Goal: Information Seeking & Learning: Learn about a topic

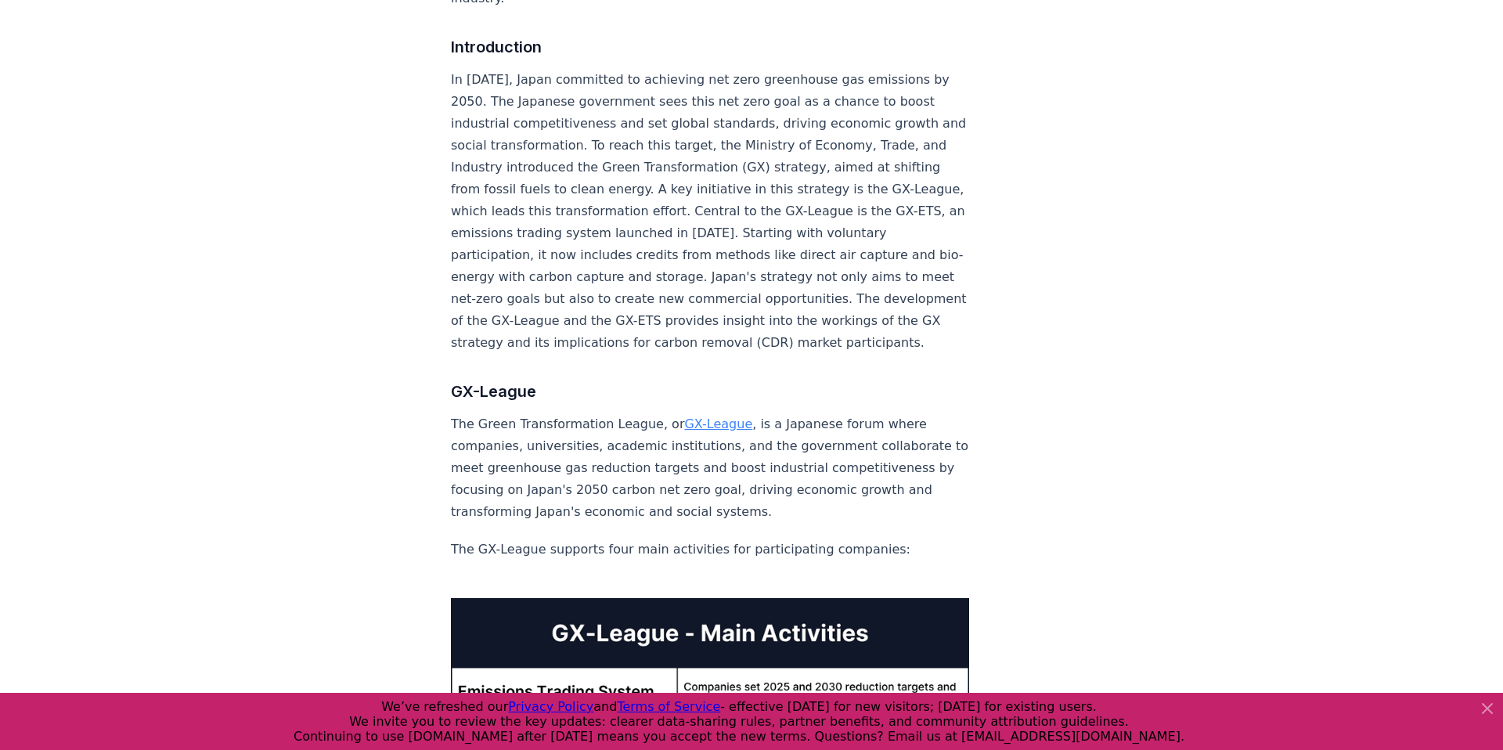
scroll to position [724, 0]
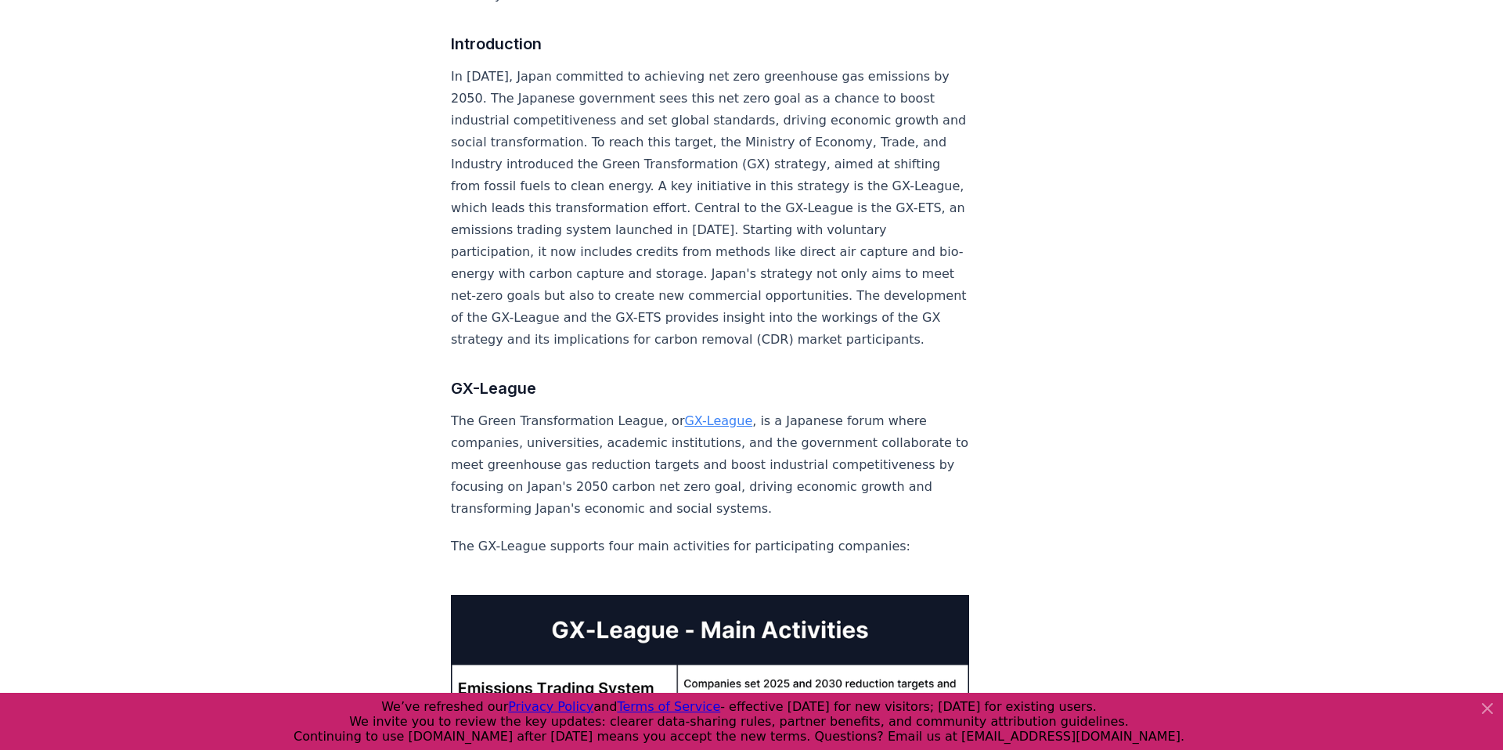
click at [523, 229] on p "In [DATE], Japan committed to achieving net zero greenhouse gas emissions by 20…" at bounding box center [710, 208] width 518 height 285
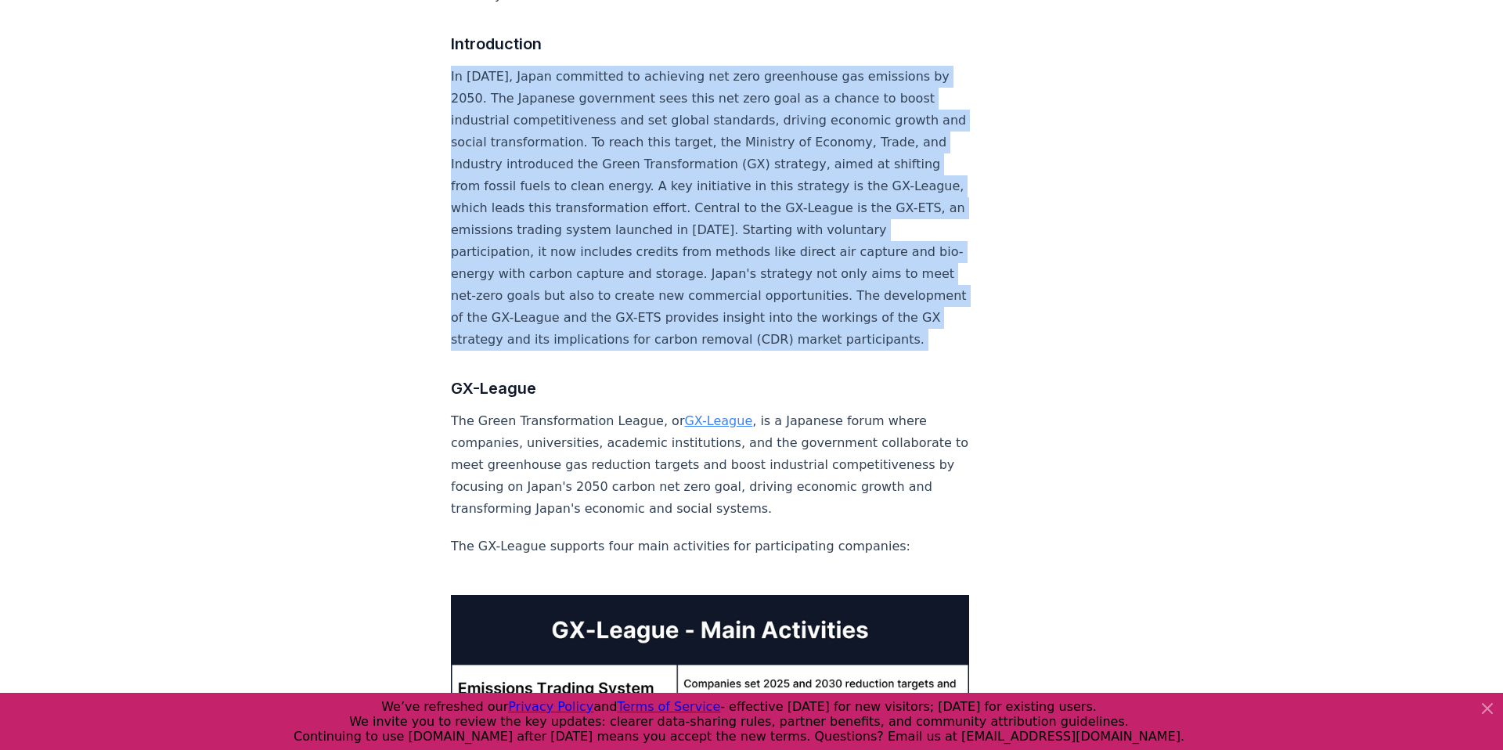
click at [523, 229] on p "In [DATE], Japan committed to achieving net zero greenhouse gas emissions by 20…" at bounding box center [710, 208] width 518 height 285
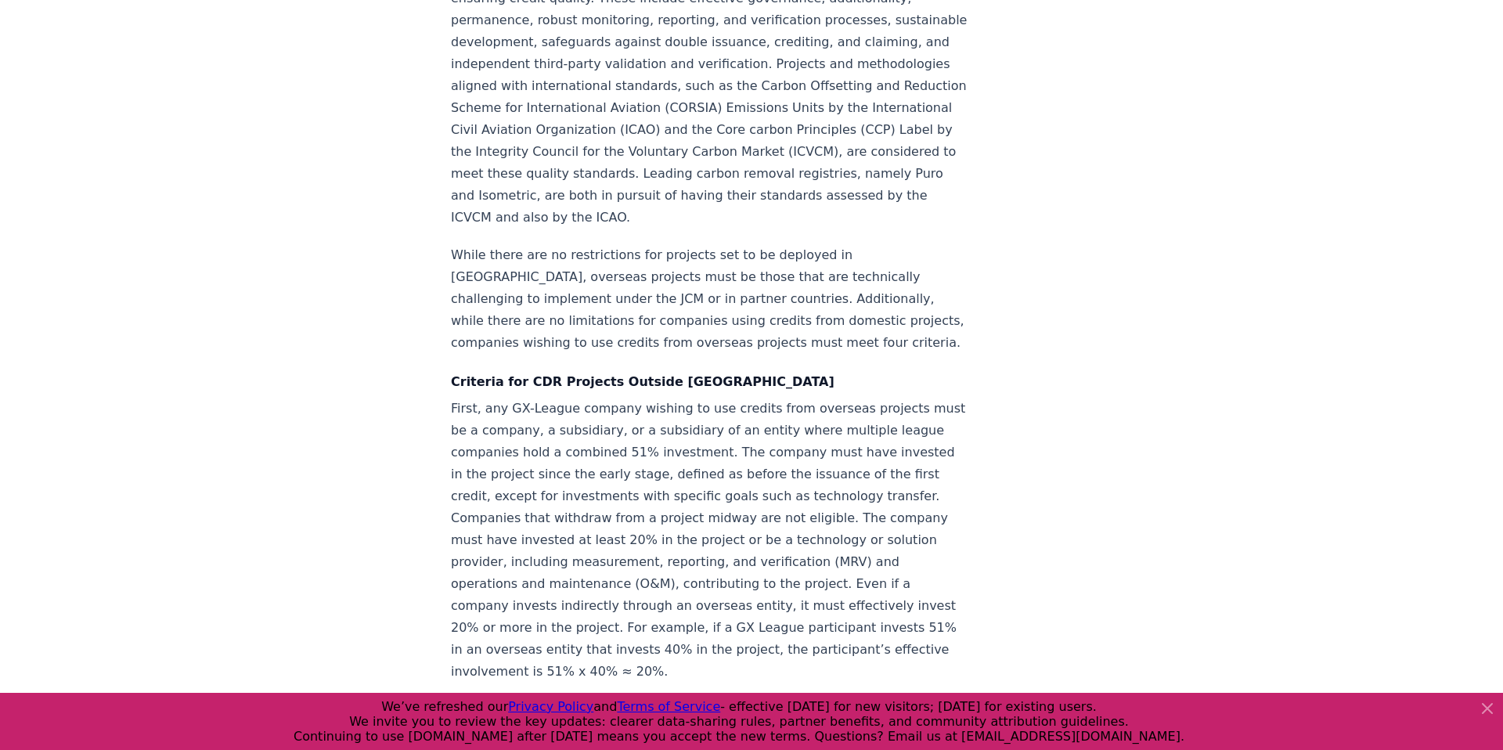
scroll to position [2633, 0]
click at [587, 240] on p "While there are no restrictions for projects set to be deployed in [GEOGRAPHIC_…" at bounding box center [710, 295] width 518 height 110
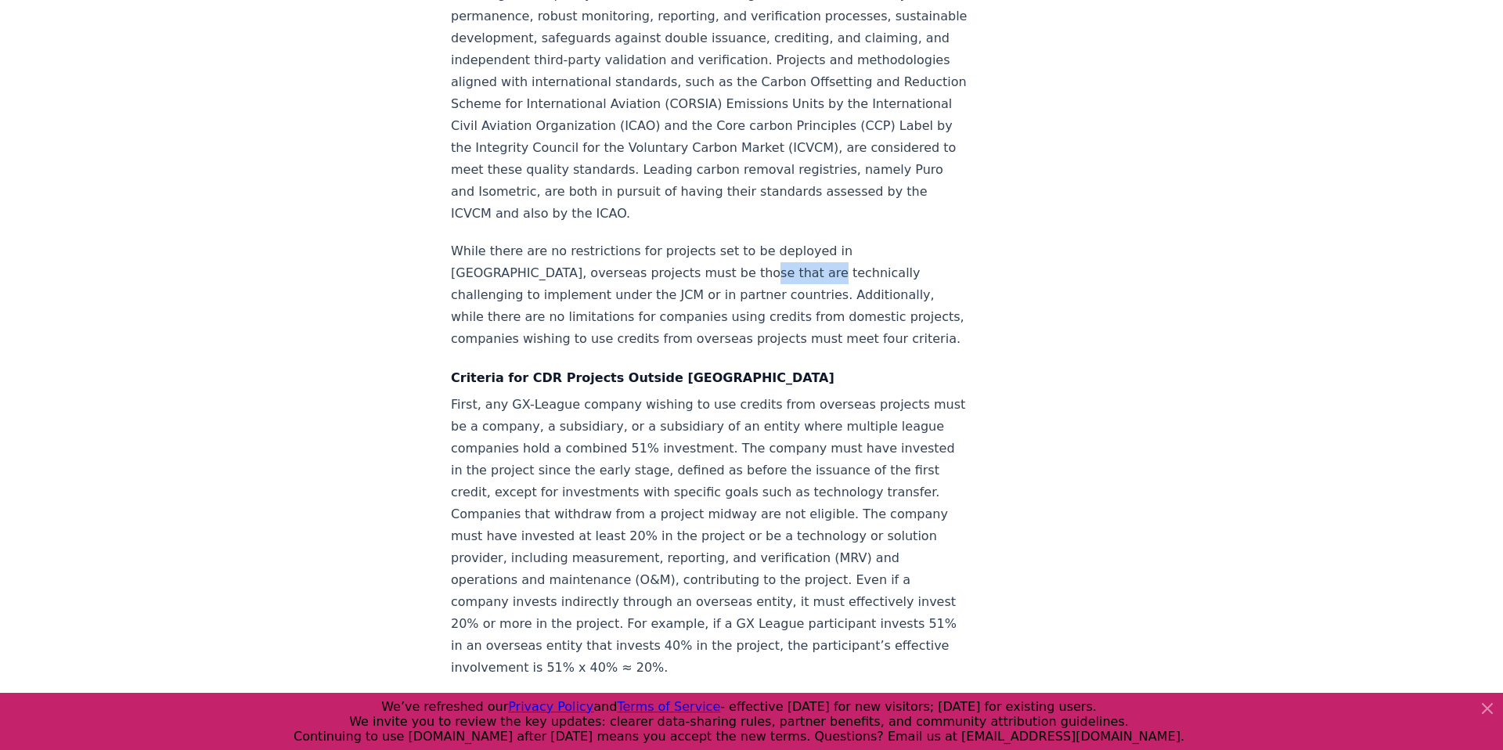
click at [587, 240] on p "While there are no restrictions for projects set to be deployed in [GEOGRAPHIC_…" at bounding box center [710, 295] width 518 height 110
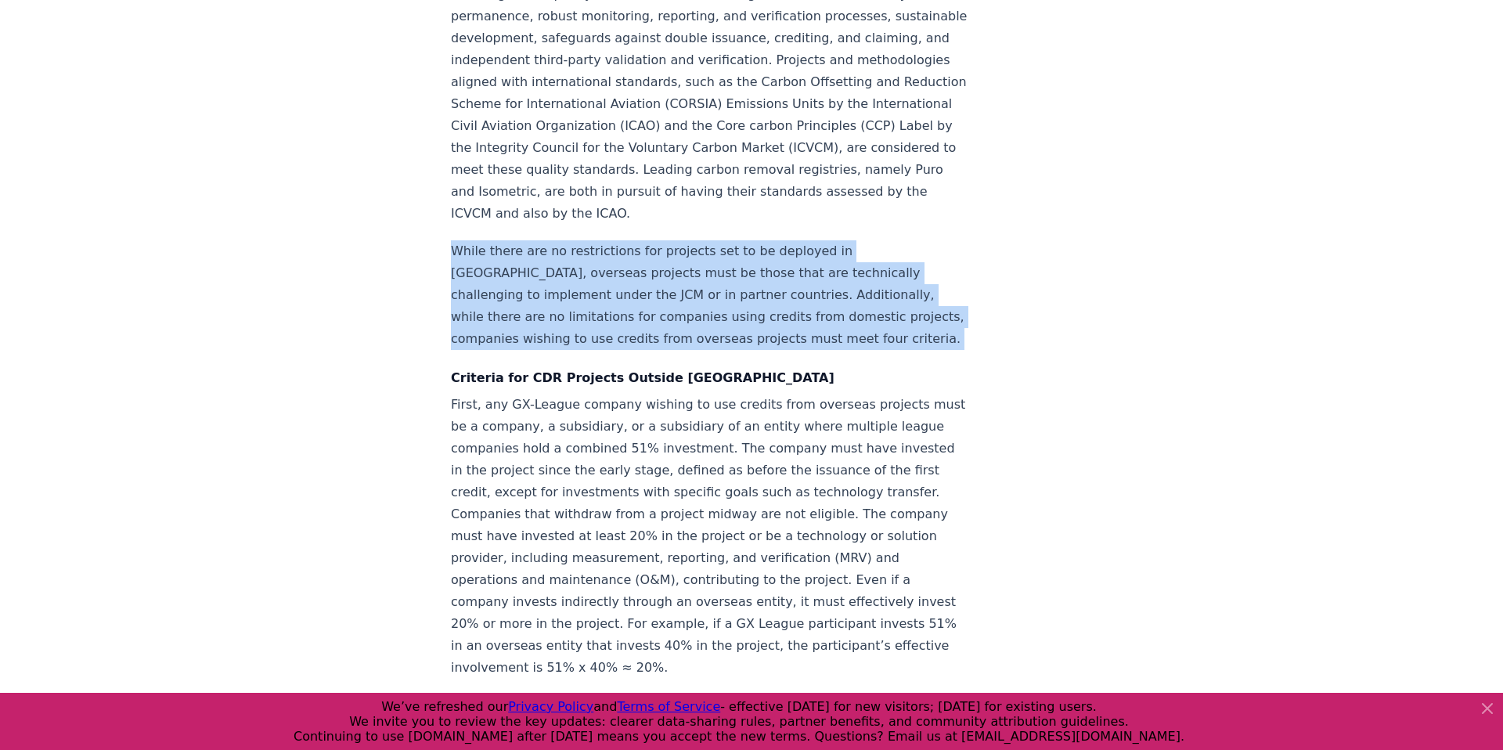
click at [587, 240] on p "While there are no restrictions for projects set to be deployed in [GEOGRAPHIC_…" at bounding box center [710, 295] width 518 height 110
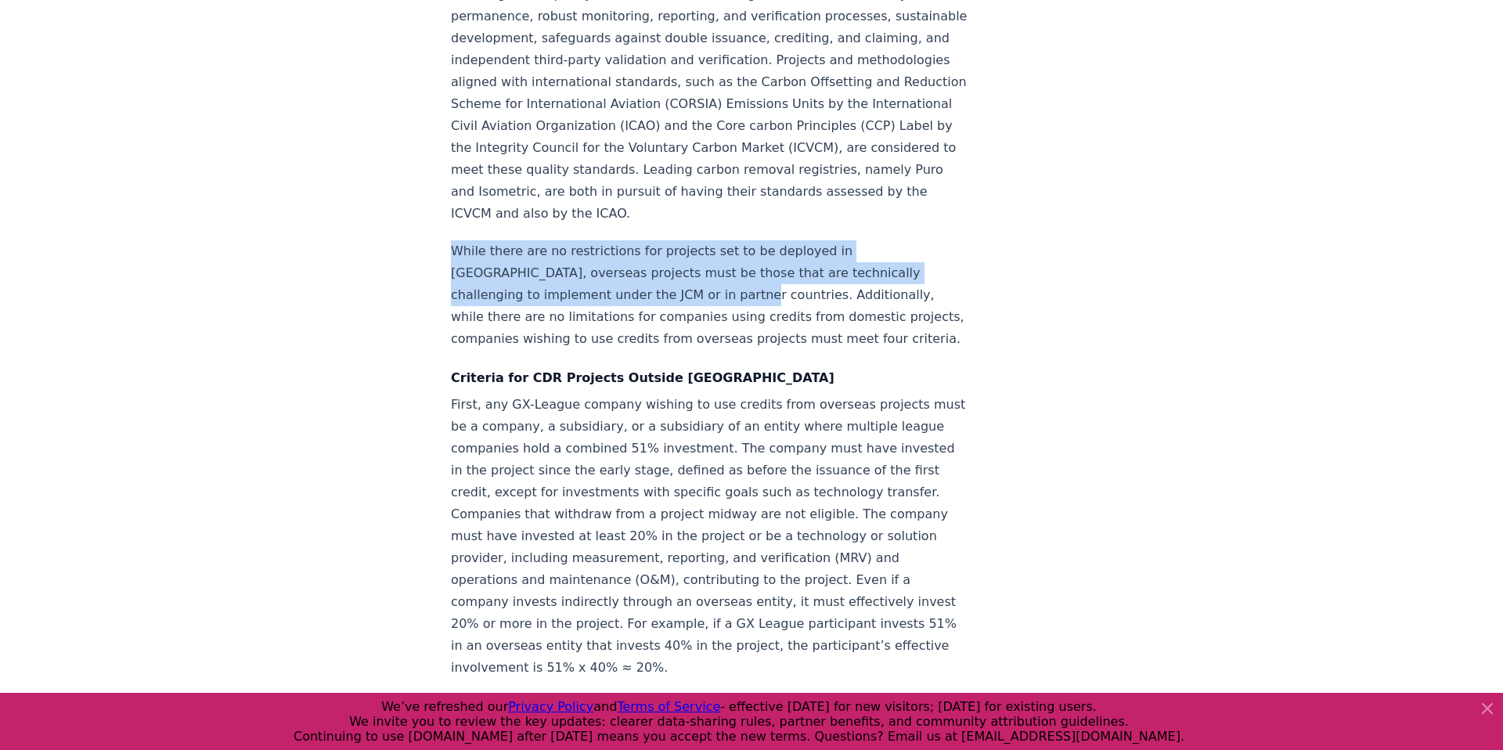
drag, startPoint x: 454, startPoint y: 160, endPoint x: 507, endPoint y: 202, distance: 66.9
click at [507, 240] on p "While there are no restrictions for projects set to be deployed in [GEOGRAPHIC_…" at bounding box center [710, 295] width 518 height 110
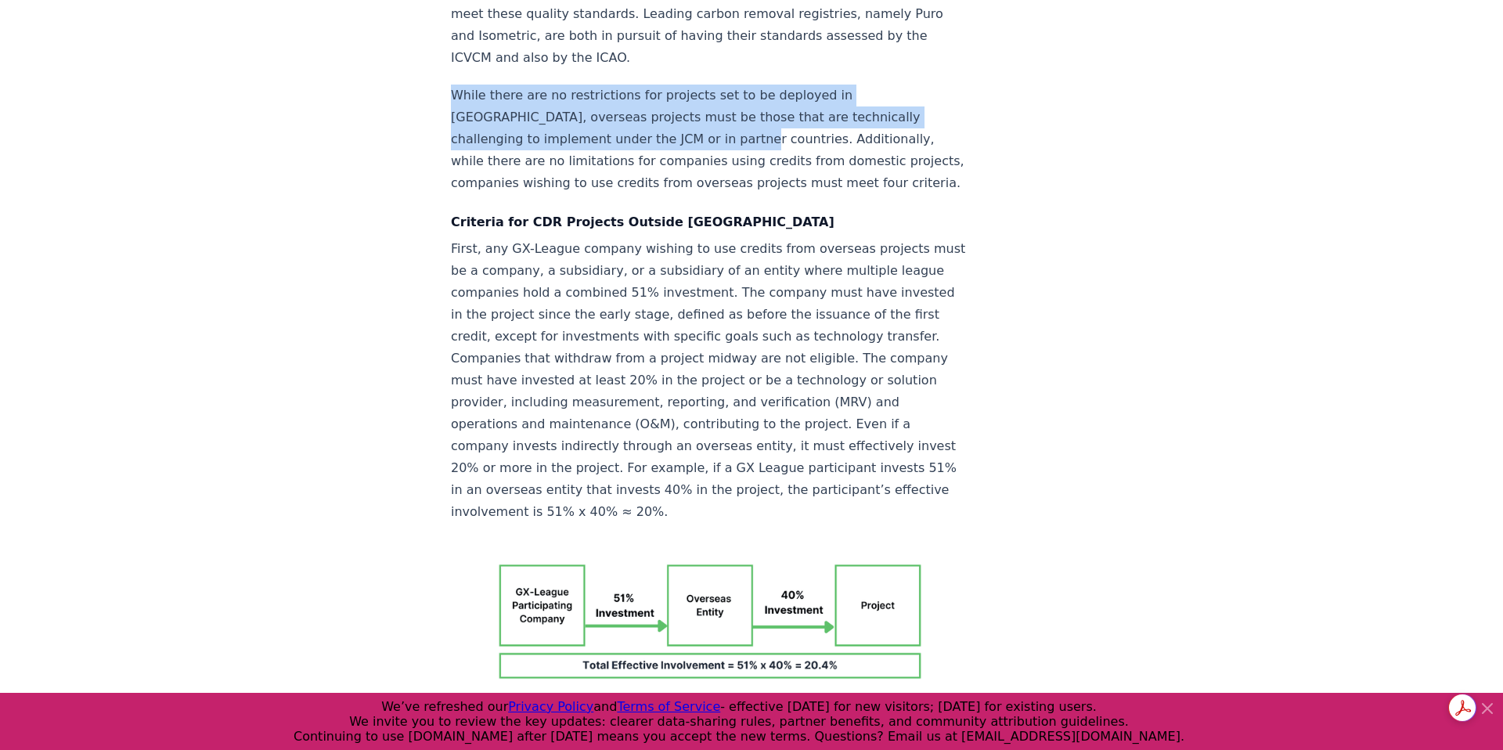
scroll to position [2789, 0]
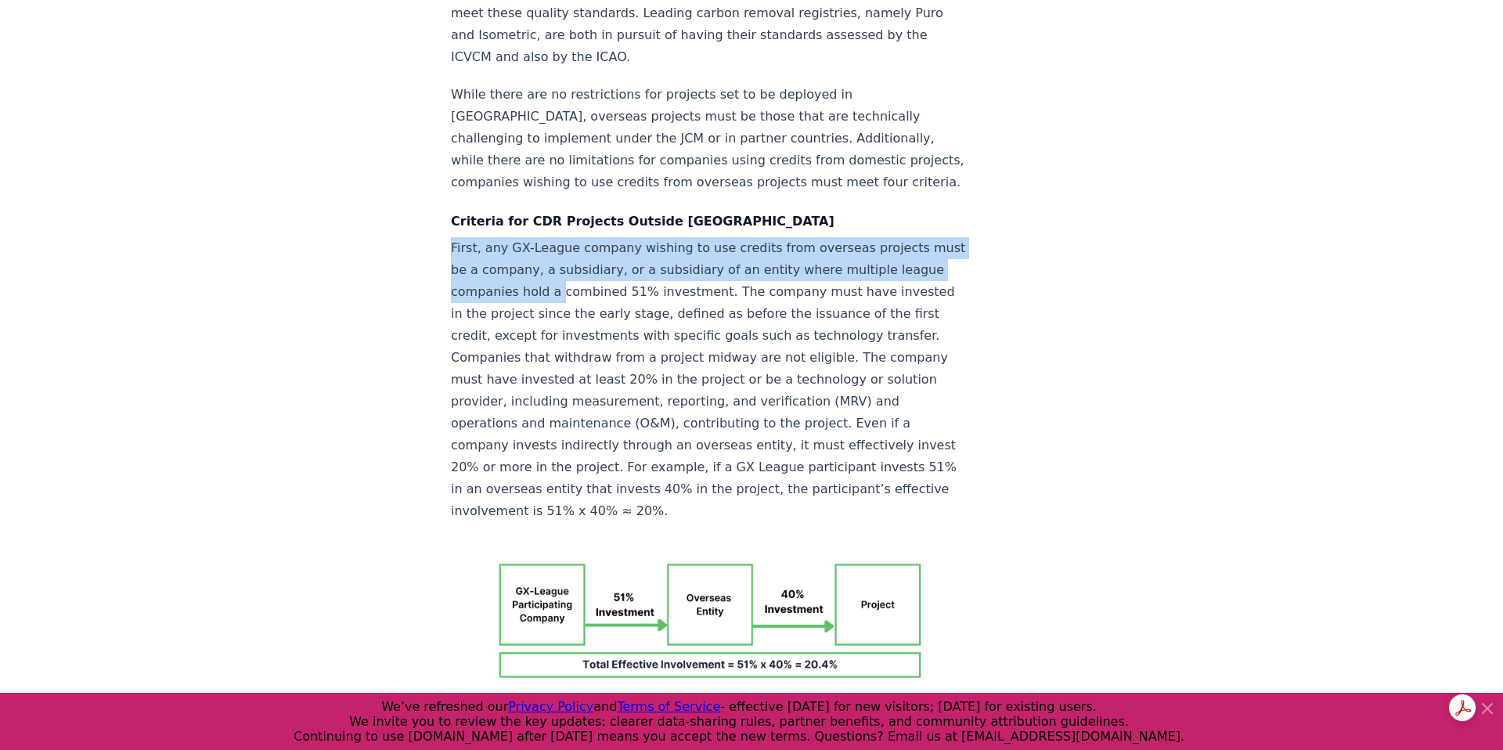
drag, startPoint x: 446, startPoint y: 150, endPoint x: 440, endPoint y: 200, distance: 50.5
click at [440, 201] on div "[DATE] Japan's GX-League and Carbon Removal in GX-ETS A post by [PERSON_NAME] .…" at bounding box center [752, 479] width 1096 height 6424
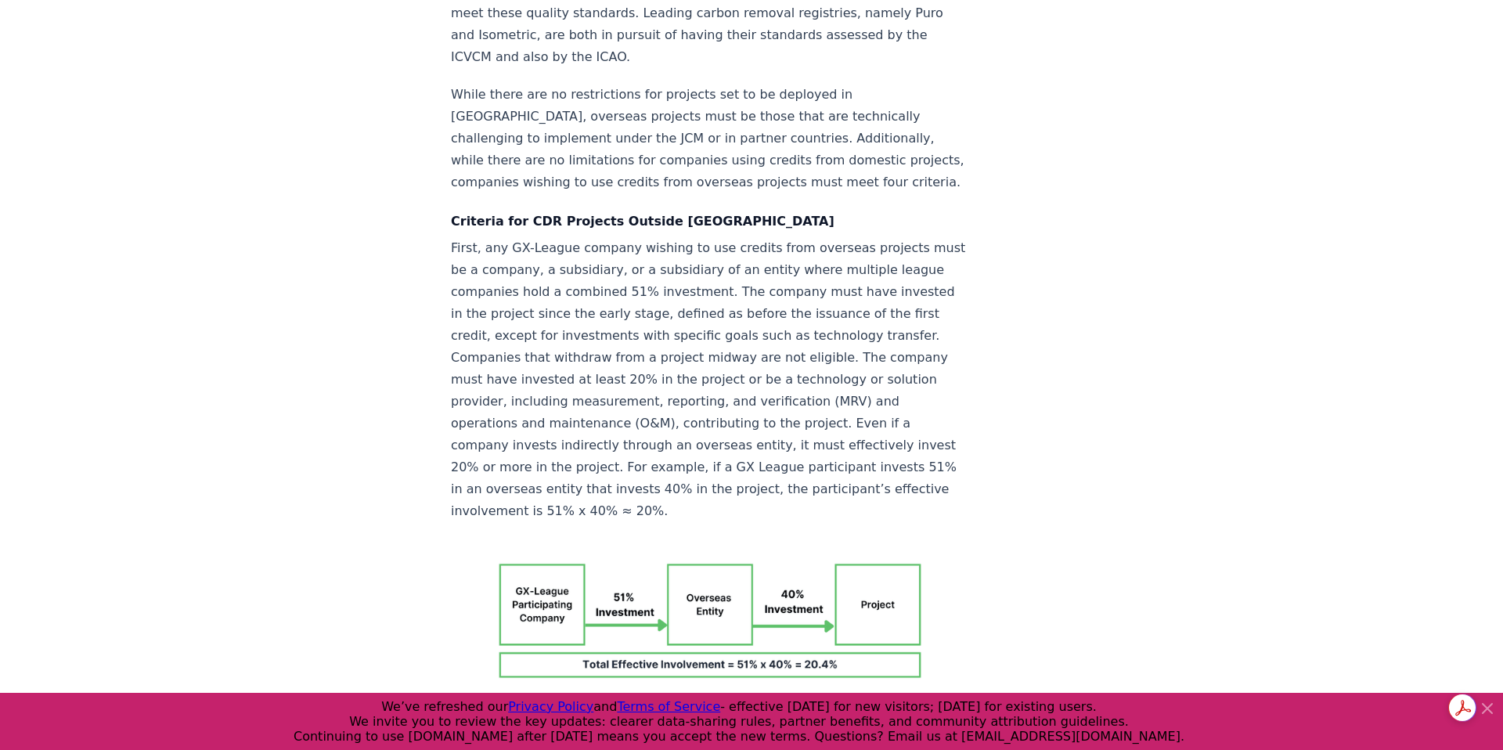
click at [400, 240] on div "[DATE] Japan's GX-League and Carbon Removal in GX-ETS A post by [PERSON_NAME] .…" at bounding box center [752, 479] width 1096 height 6424
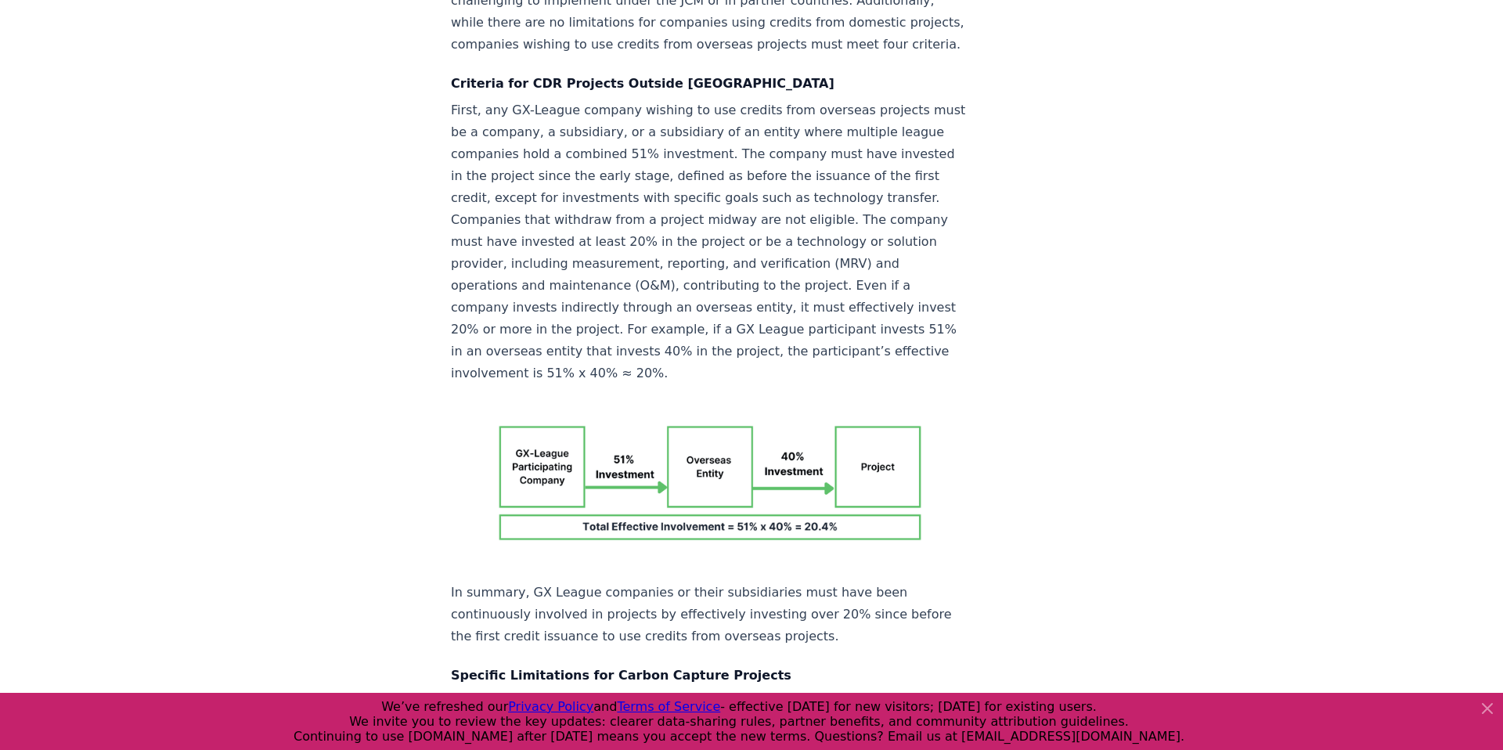
scroll to position [2905, 0]
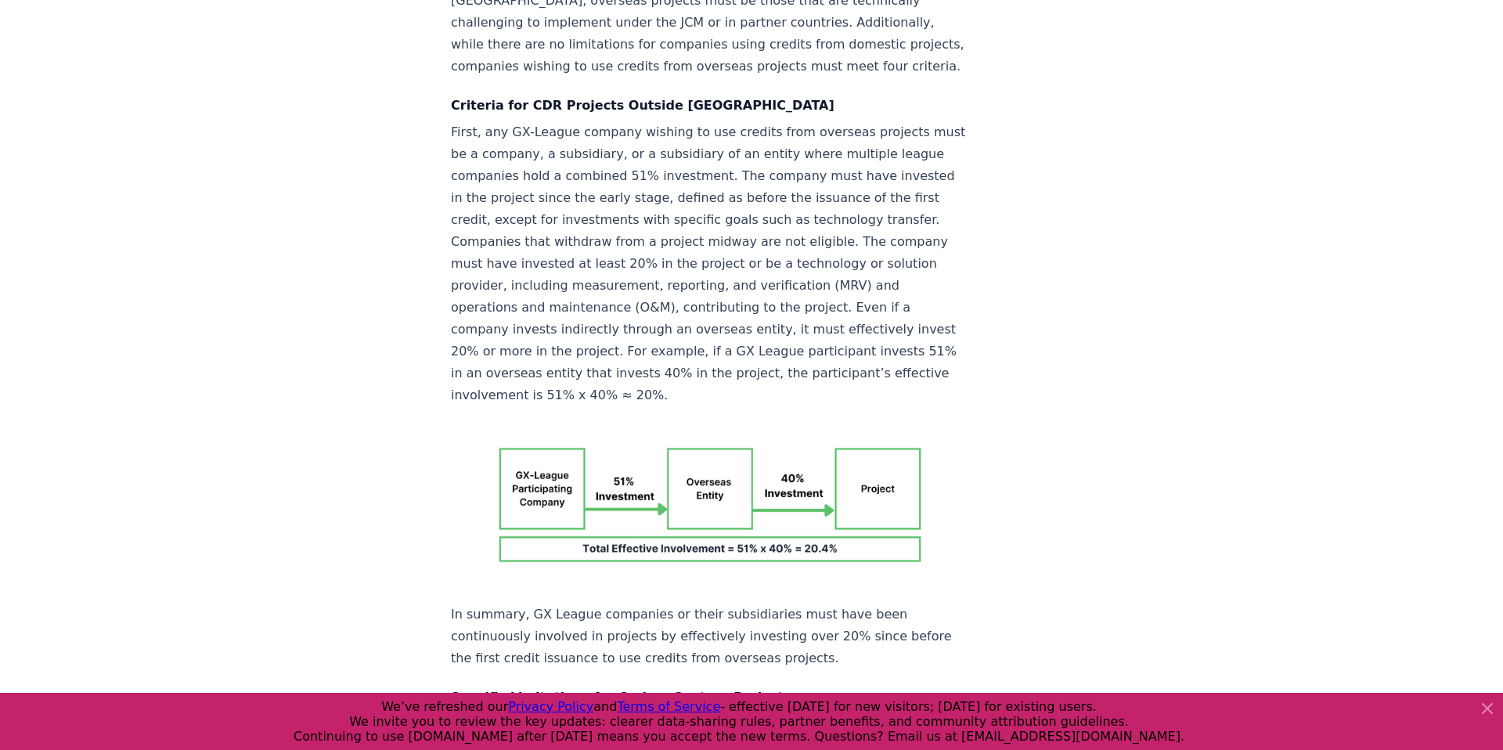
click at [763, 121] on p "First, any GX-League company wishing to use credits from overseas projects must…" at bounding box center [710, 263] width 518 height 285
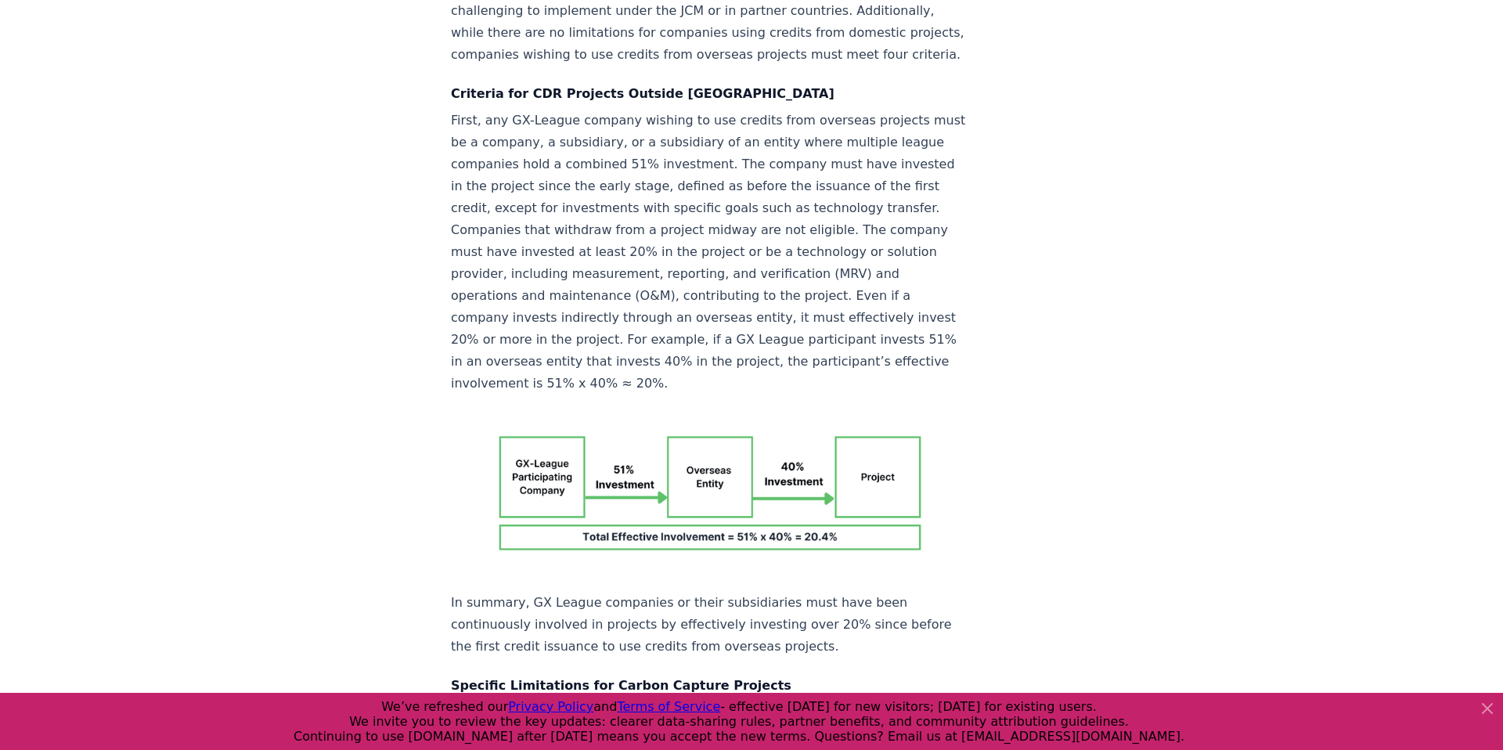
scroll to position [2920, 0]
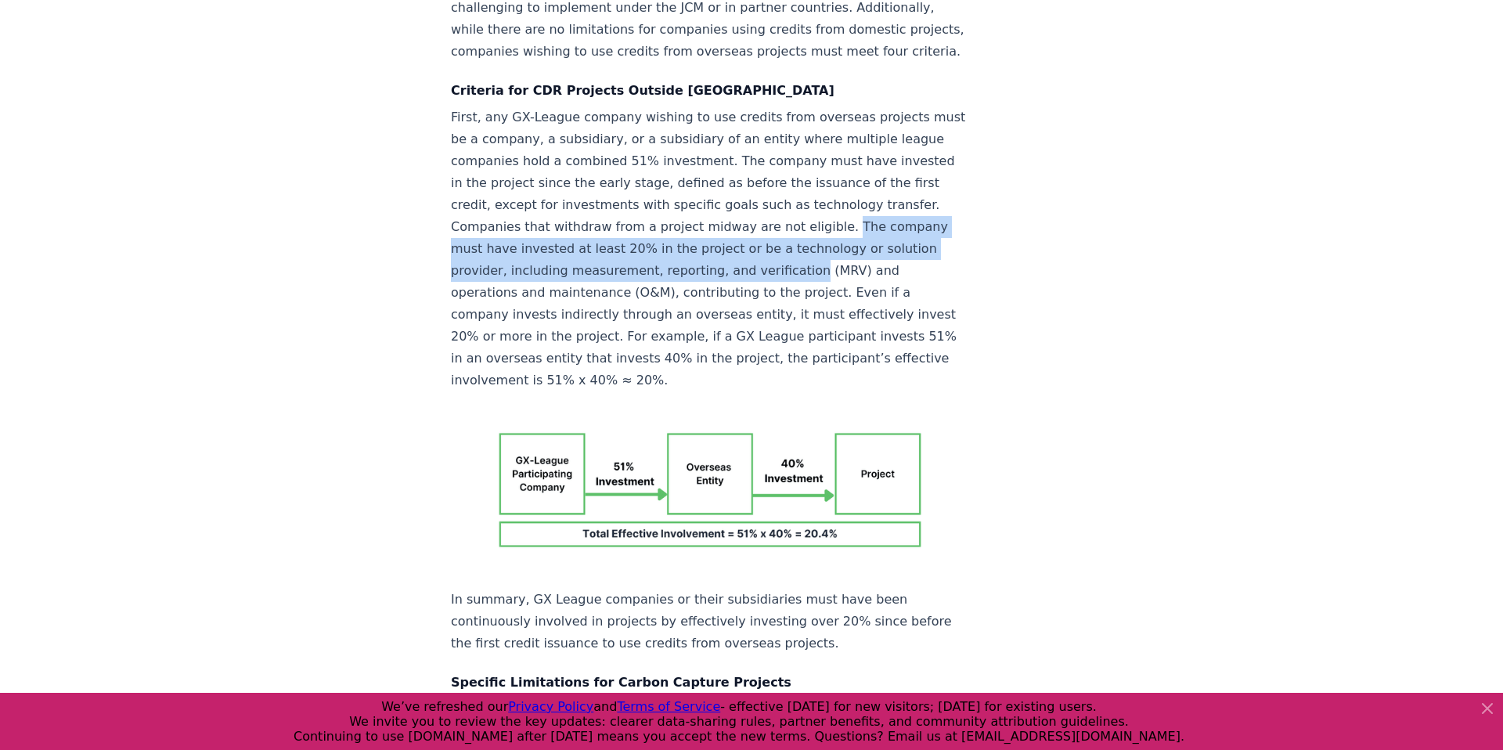
drag, startPoint x: 589, startPoint y: 133, endPoint x: 1008, endPoint y: 150, distance: 419.2
click at [1008, 150] on article "[DATE] Japan's GX-League and Carbon Removal in GX-ETS A post by [PERSON_NAME] .…" at bounding box center [751, 348] width 601 height 6424
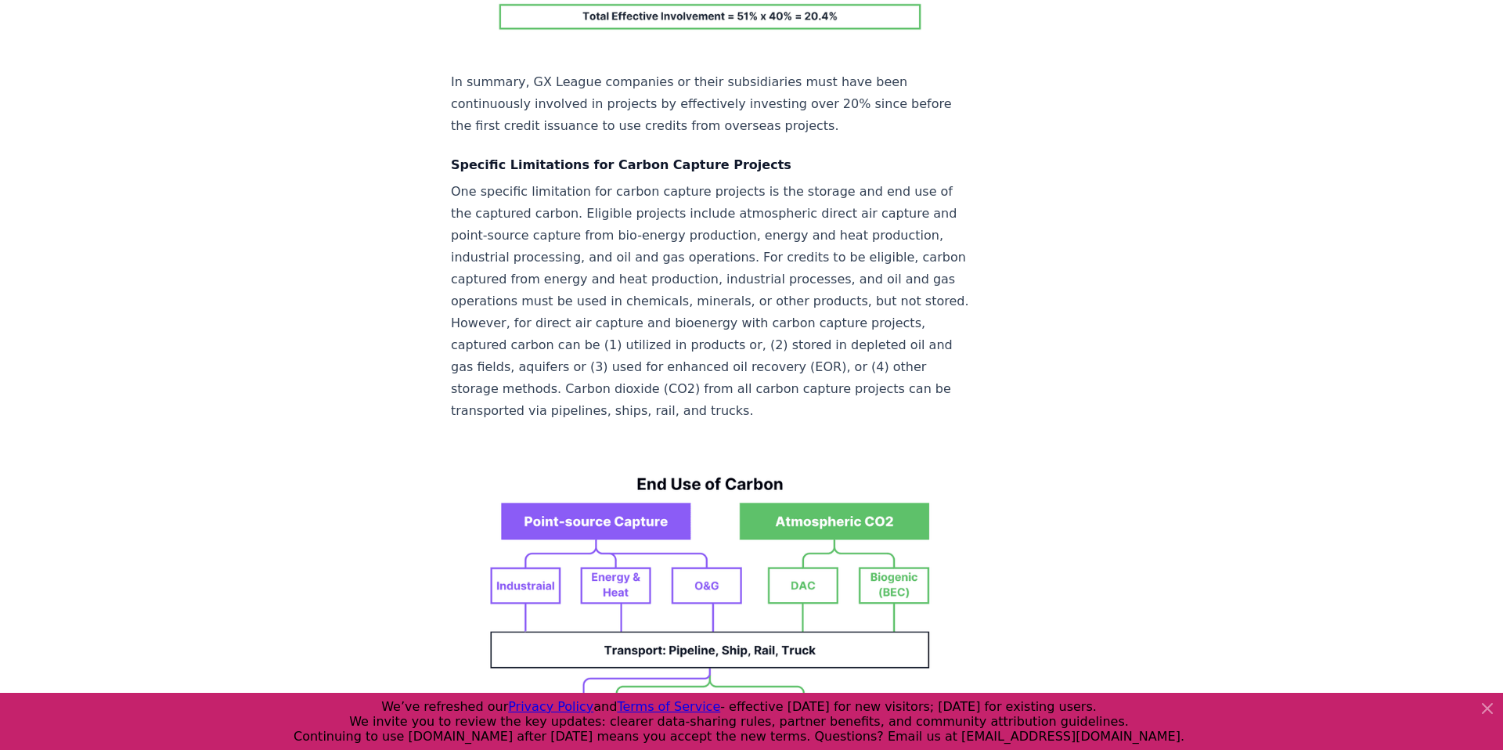
scroll to position [3439, 0]
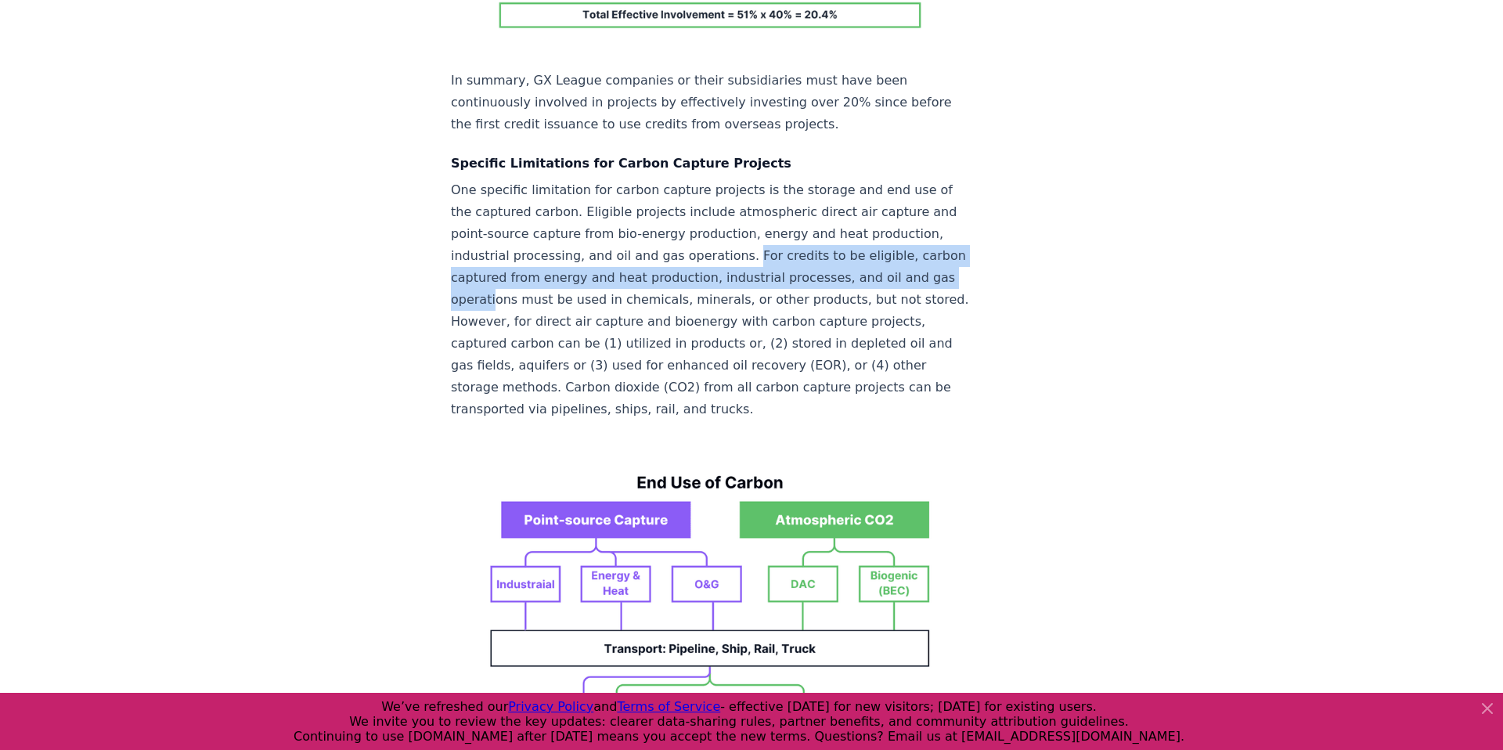
drag, startPoint x: 605, startPoint y: 132, endPoint x: 798, endPoint y: 163, distance: 195.0
click at [798, 179] on p "One specific limitation for carbon capture projects is the storage and end use …" at bounding box center [710, 299] width 518 height 241
click at [794, 194] on p "One specific limitation for carbon capture projects is the storage and end use …" at bounding box center [710, 299] width 518 height 241
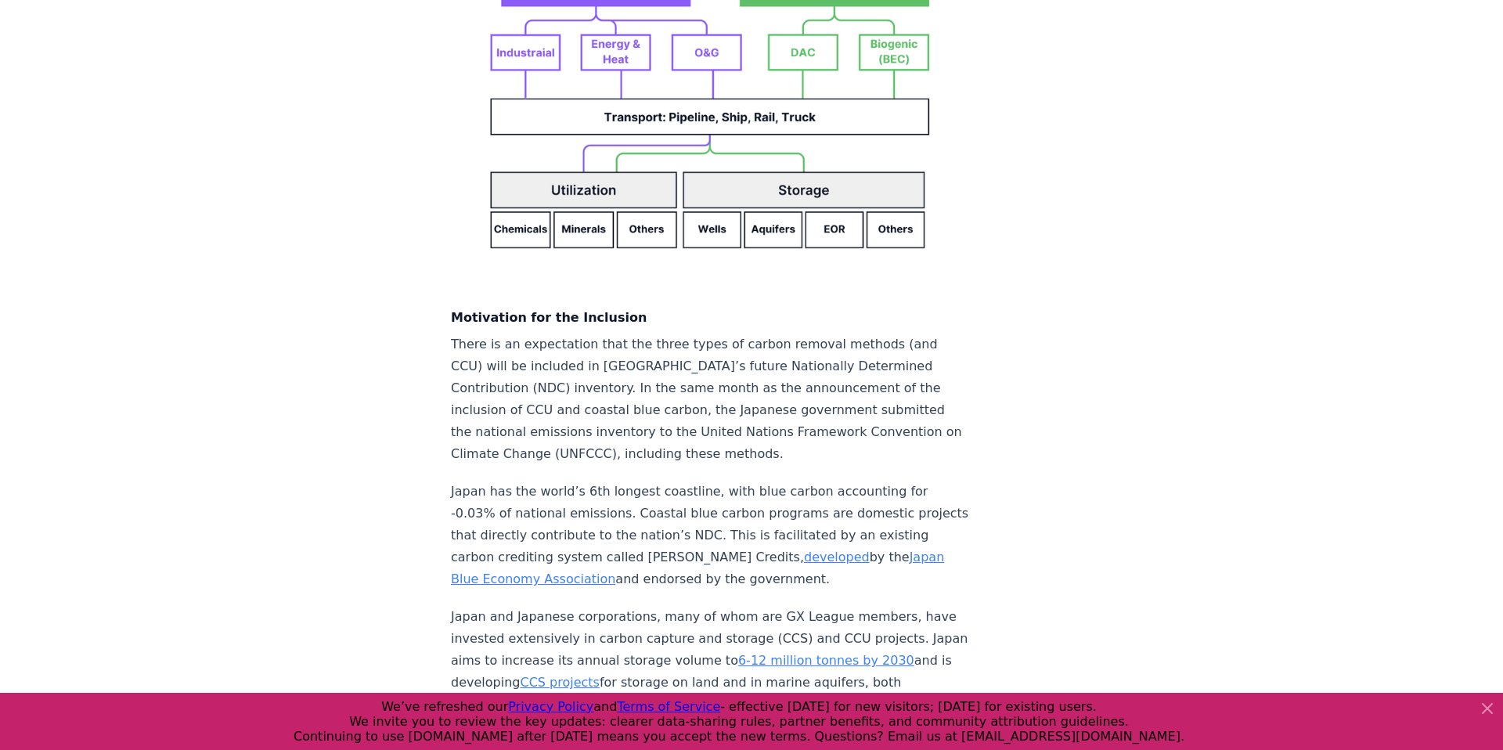
scroll to position [3980, 0]
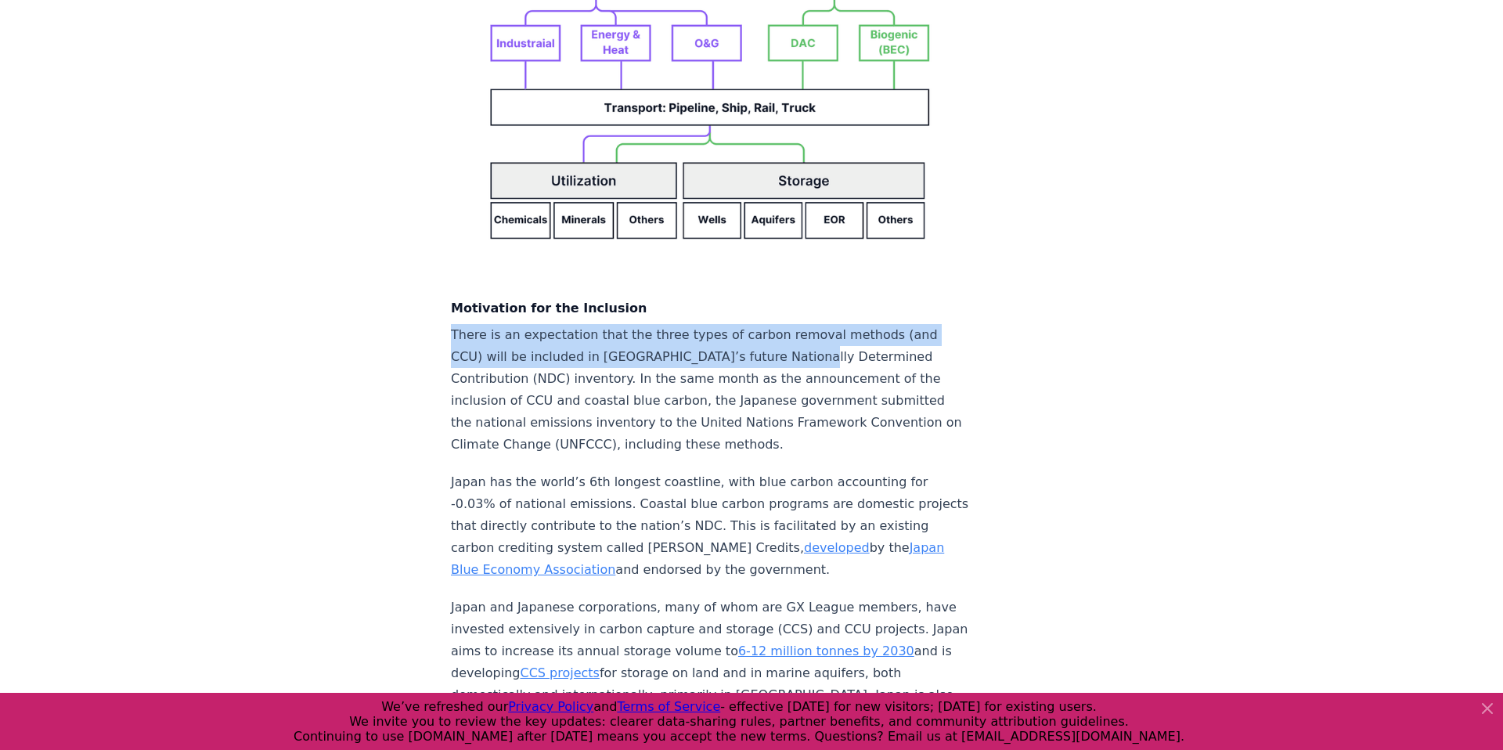
drag, startPoint x: 452, startPoint y: 193, endPoint x: 710, endPoint y: 218, distance: 258.8
click at [710, 324] on p "There is an expectation that the three types of carbon removal methods (and CCU…" at bounding box center [710, 390] width 518 height 132
drag, startPoint x: 898, startPoint y: 215, endPoint x: 390, endPoint y: 183, distance: 509.0
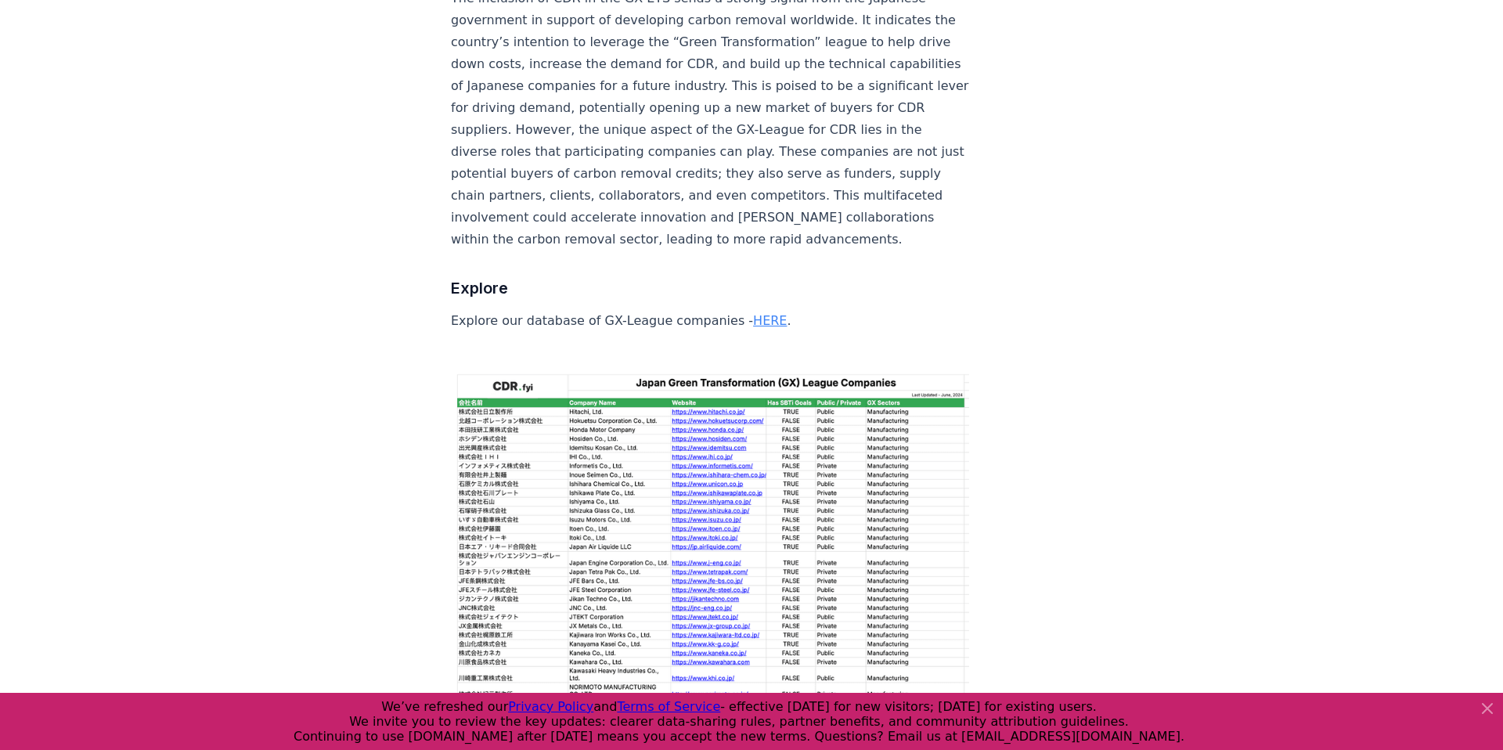
scroll to position [5806, 0]
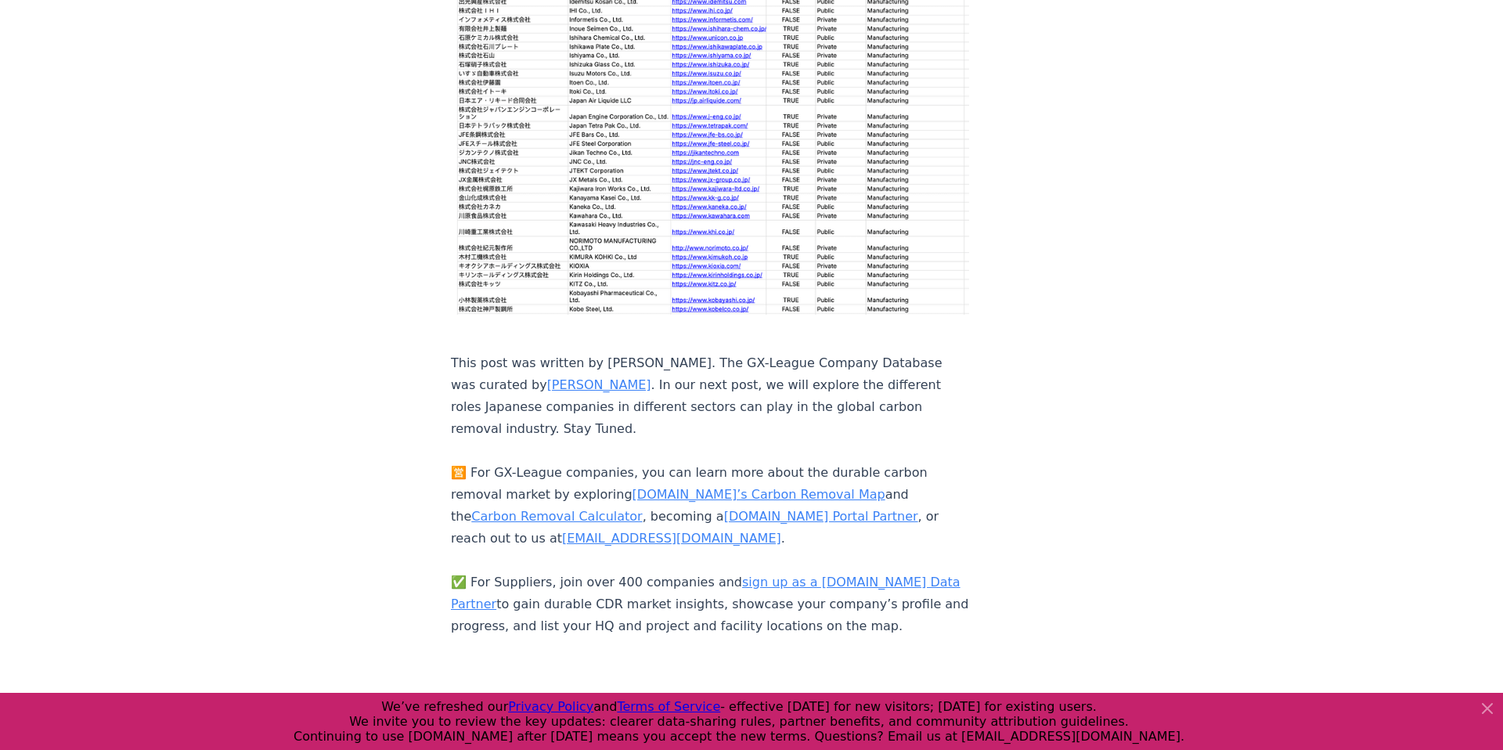
click at [547, 377] on link "[PERSON_NAME]" at bounding box center [599, 384] width 104 height 15
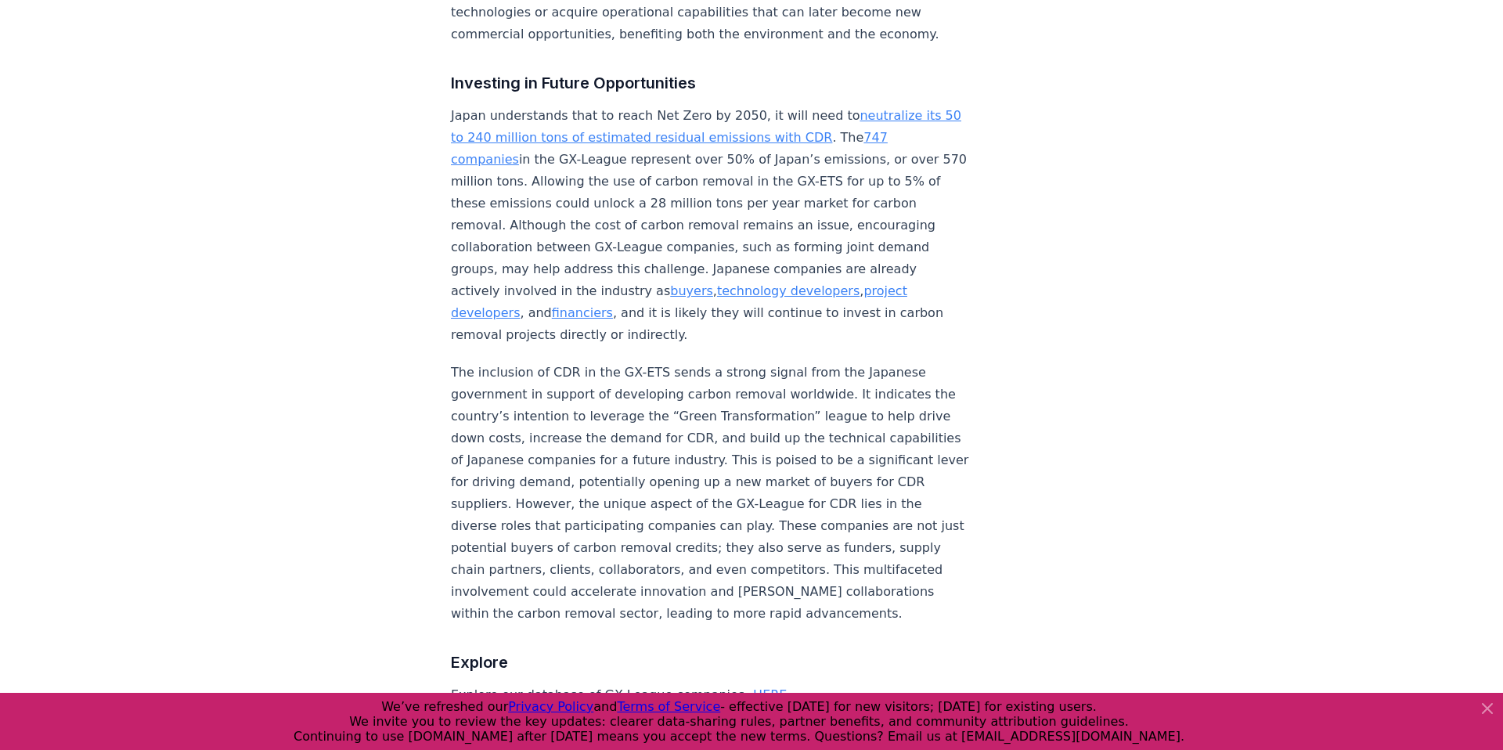
scroll to position [4986, 0]
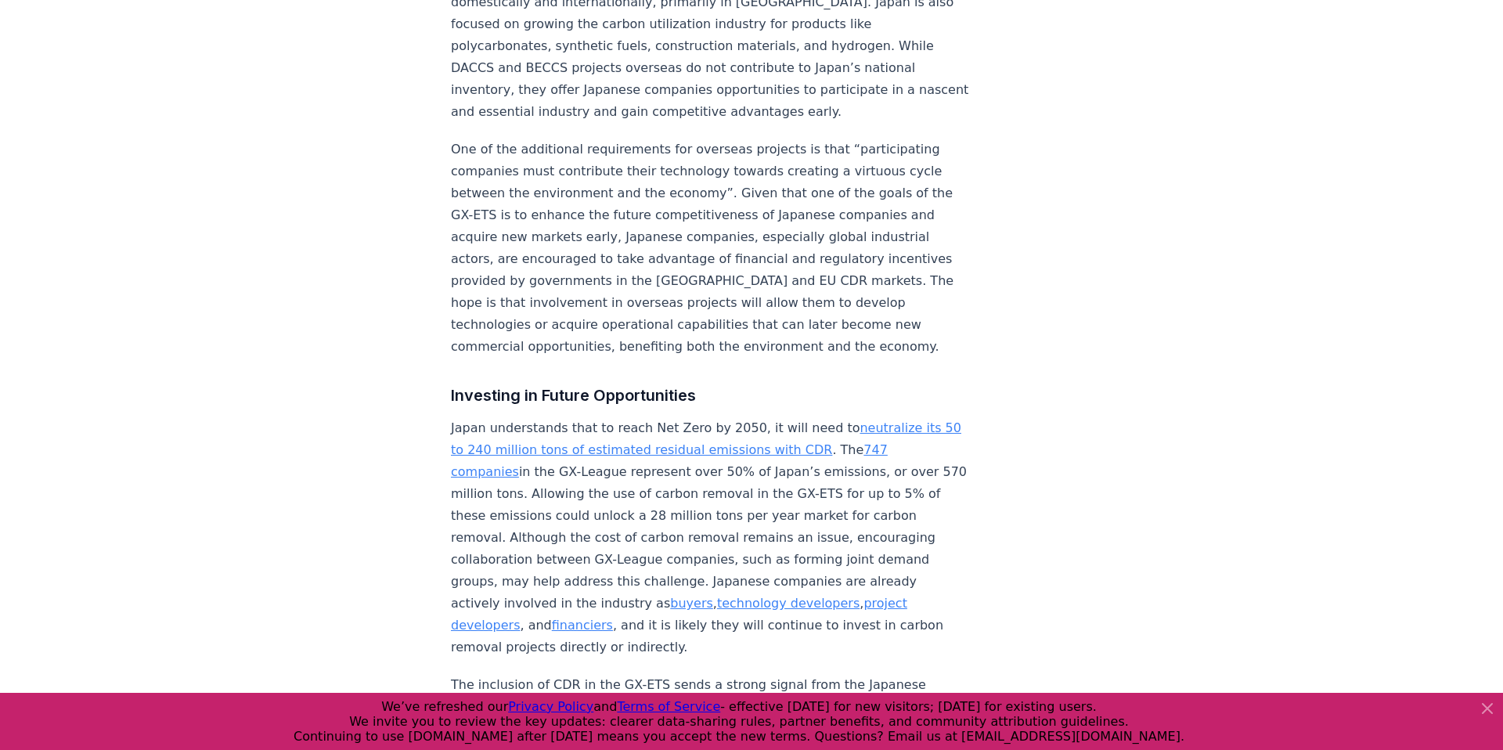
scroll to position [4672, 0]
drag, startPoint x: 474, startPoint y: 192, endPoint x: 687, endPoint y: 196, distance: 213.0
click at [688, 384] on h3 "Investing in Future Opportunities" at bounding box center [710, 396] width 518 height 25
click at [676, 418] on p "Japan understands that to reach Net Zero by 2050, it will need to neutralize it…" at bounding box center [710, 538] width 518 height 241
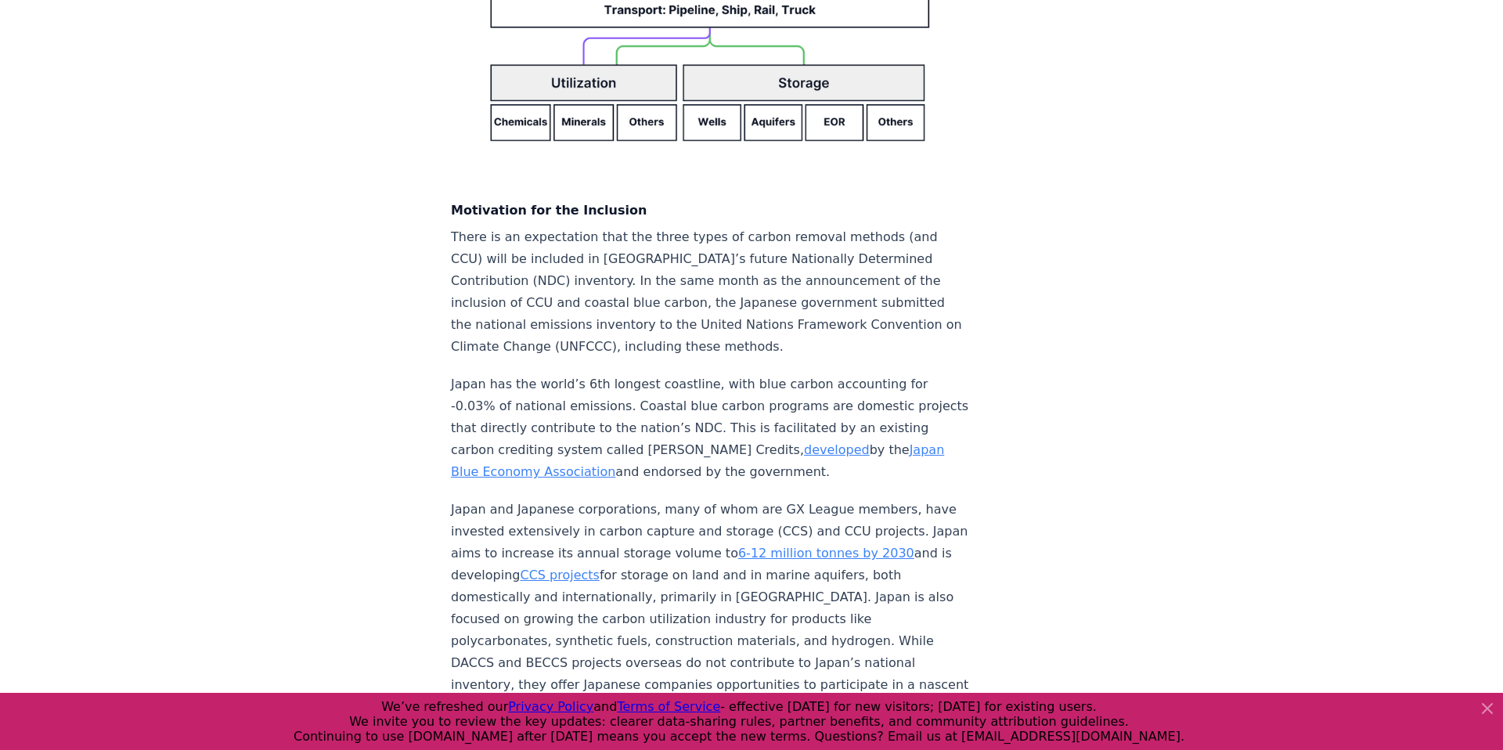
scroll to position [4077, 0]
drag, startPoint x: 445, startPoint y: 69, endPoint x: 689, endPoint y: 70, distance: 244.3
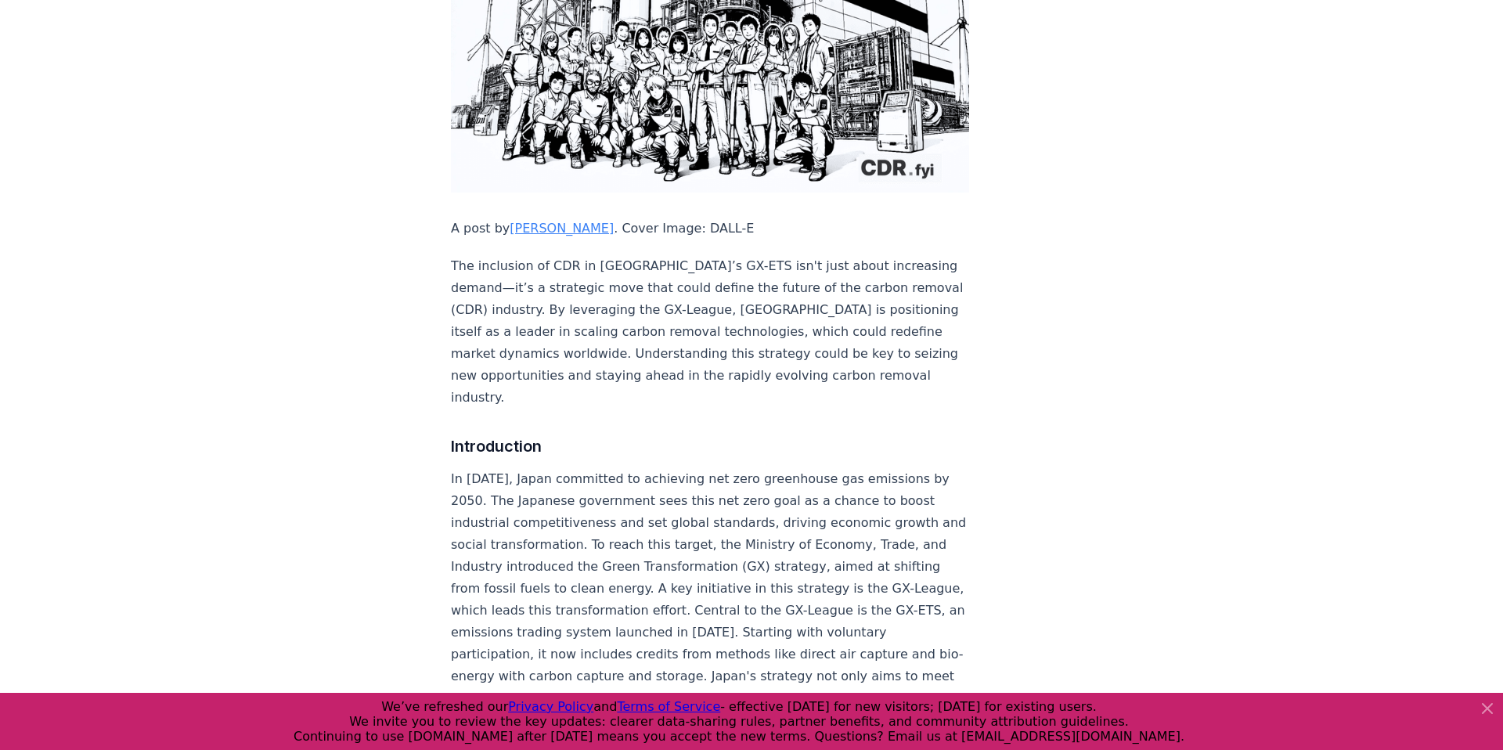
scroll to position [0, 0]
